Goal: Task Accomplishment & Management: Manage account settings

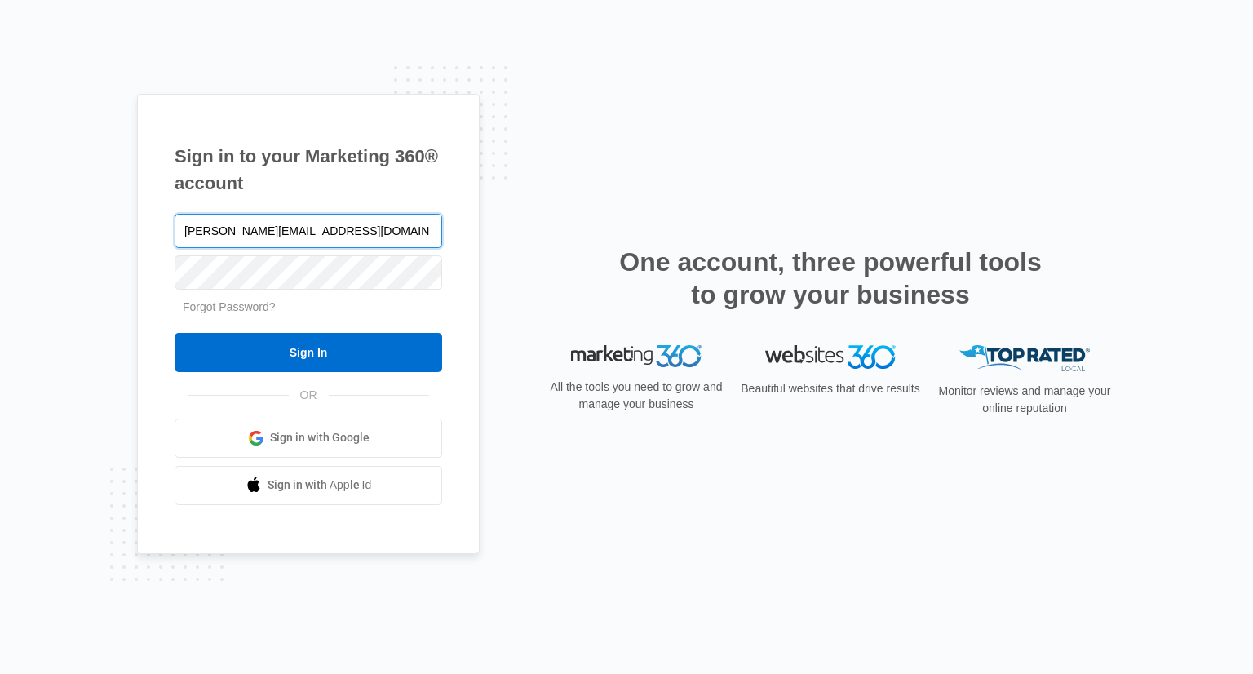
type input "[PERSON_NAME][EMAIL_ADDRESS][DOMAIN_NAME]"
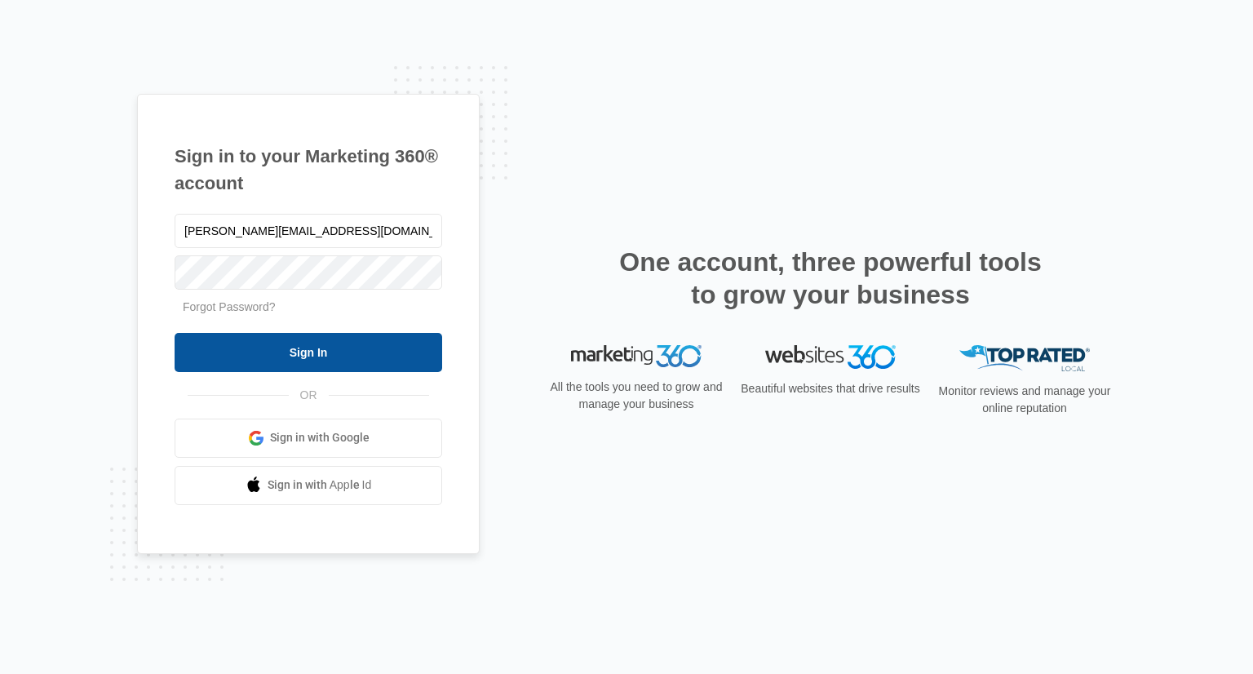
click at [299, 350] on input "Sign In" at bounding box center [308, 352] width 267 height 39
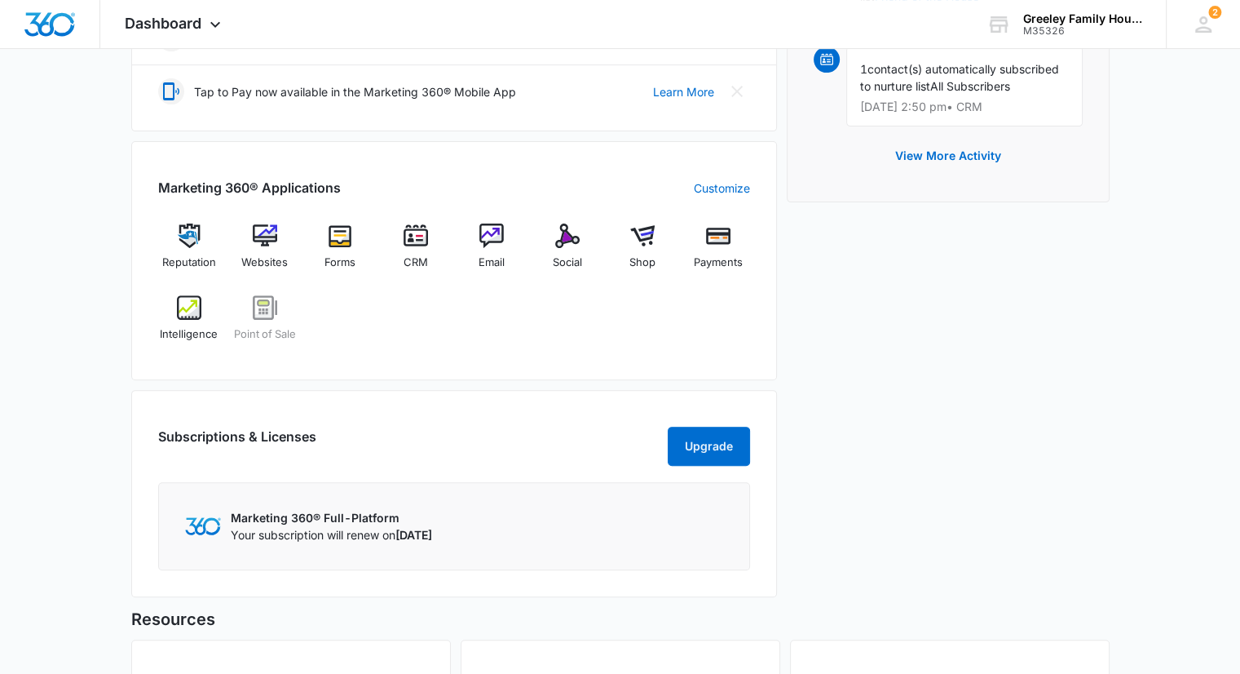
scroll to position [571, 0]
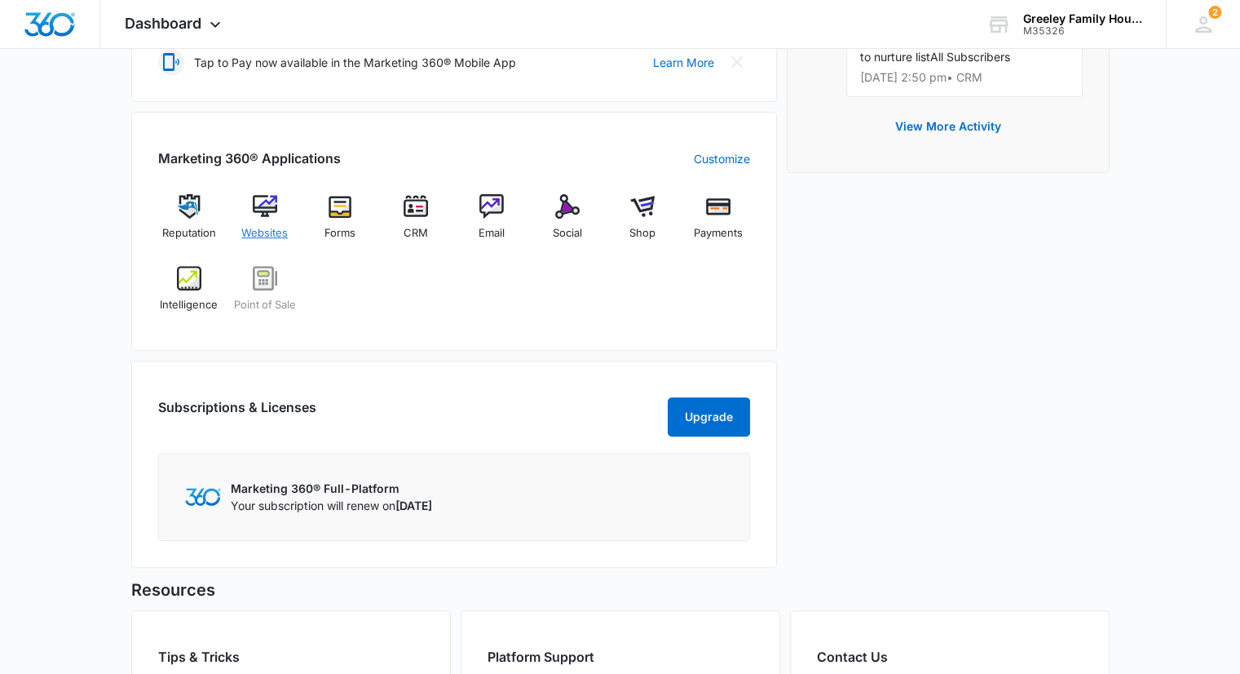
click at [258, 213] on img at bounding box center [265, 206] width 24 height 24
